Goal: Task Accomplishment & Management: Manage account settings

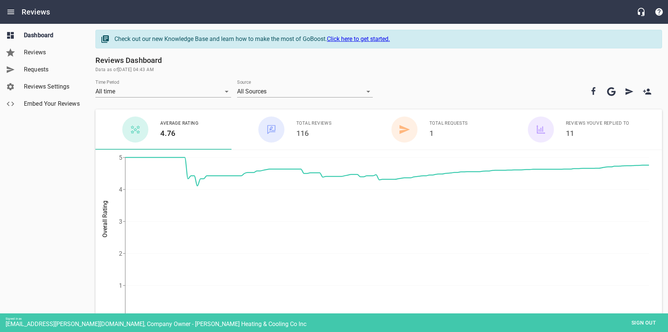
click at [53, 85] on span "Reviews Settings" at bounding box center [52, 86] width 57 height 9
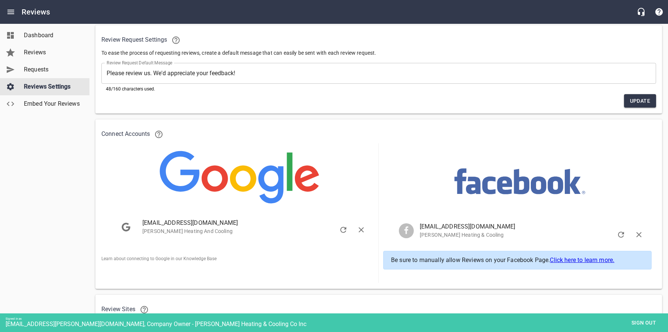
scroll to position [46, 0]
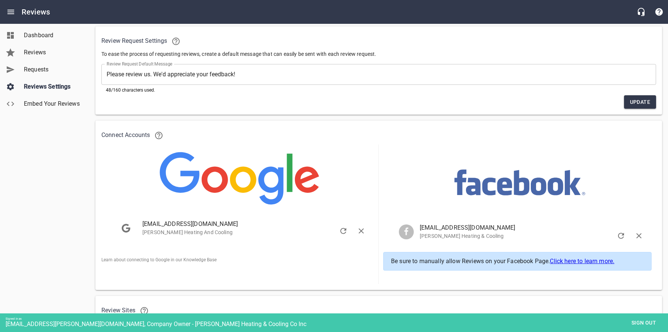
click at [645, 322] on span "Sign out" at bounding box center [643, 323] width 31 height 9
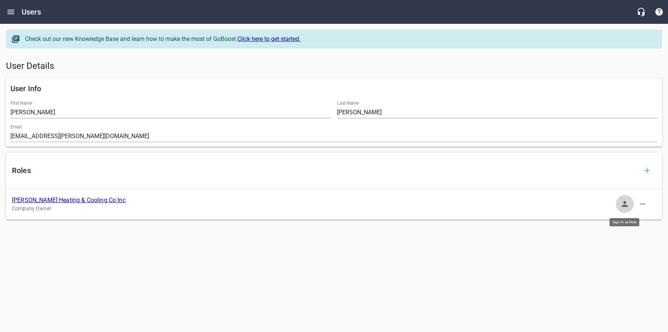
click at [628, 204] on icon "button" at bounding box center [624, 204] width 9 height 9
